Goal: Find specific page/section: Find specific page/section

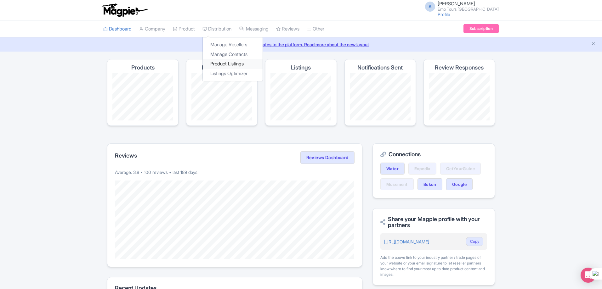
click at [232, 63] on link "Product Listings" at bounding box center [233, 64] width 60 height 10
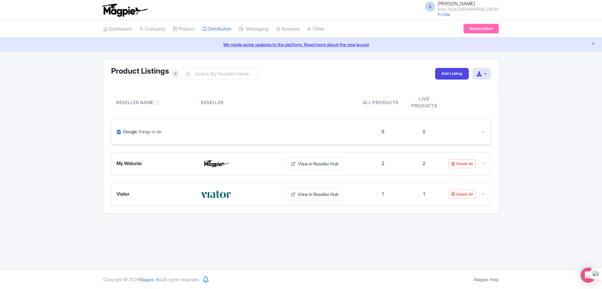
click at [328, 133] on div at bounding box center [239, 131] width 246 height 15
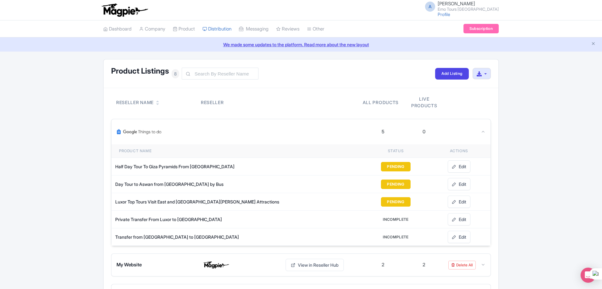
click at [425, 133] on div "0" at bounding box center [423, 131] width 3 height 7
